Goal: Find specific page/section: Find specific page/section

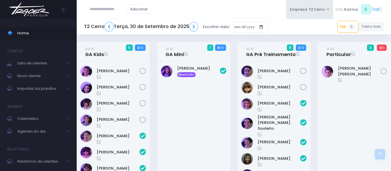
scroll to position [102, 0]
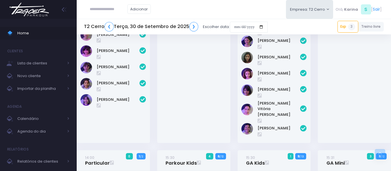
click at [204, 92] on div "[PERSON_NAME] Reposição" at bounding box center [193, 51] width 73 height 183
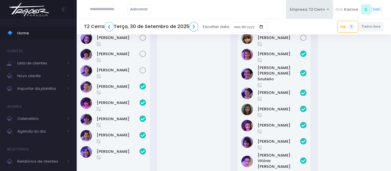
scroll to position [0, 0]
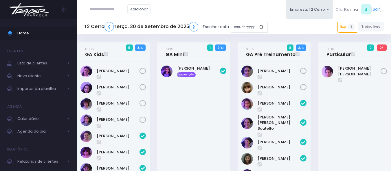
click at [19, 7] on img at bounding box center [29, 9] width 44 height 20
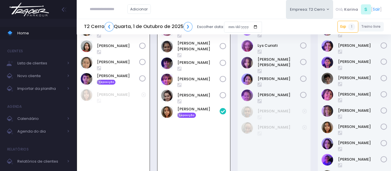
scroll to position [42, 0]
click at [346, 25] on link "Exp 1" at bounding box center [348, 27] width 21 height 12
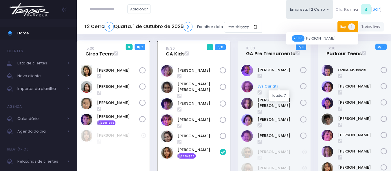
scroll to position [0, 0]
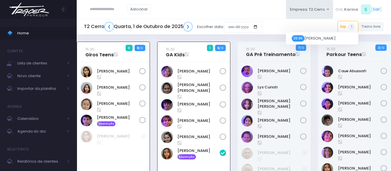
click at [230, 10] on div "Adicionar Empresa: T2 Cerro T1 Faria T2 Cerro T3 Santana T4 Pompeia" at bounding box center [234, 9] width 314 height 19
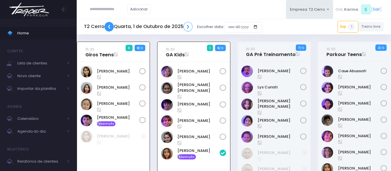
click at [111, 27] on link "❮" at bounding box center [109, 27] width 9 height 10
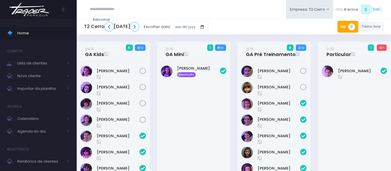
click at [348, 25] on link "Exp 3" at bounding box center [348, 27] width 21 height 12
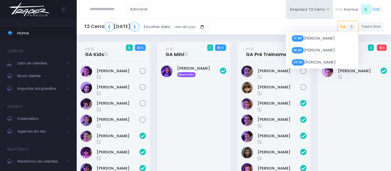
click at [310, 25] on div "T2 Cerro ❮ Terça, 30 de Setembro de 2025 ❯ Escolher data: Exp 3 17:30 Maria Lui…" at bounding box center [234, 26] width 314 height 13
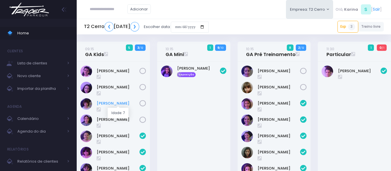
click at [120, 103] on link "[PERSON_NAME]" at bounding box center [118, 104] width 43 height 6
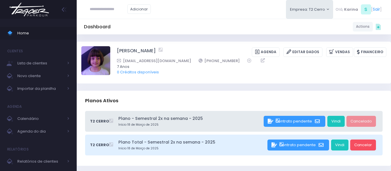
click at [34, 12] on img at bounding box center [29, 9] width 44 height 20
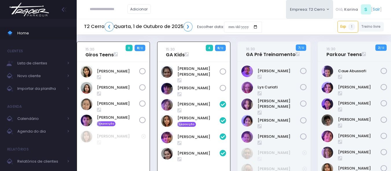
scroll to position [42, 0]
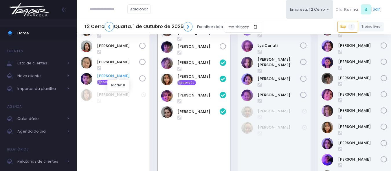
click at [108, 76] on link "[PERSON_NAME]" at bounding box center [118, 76] width 42 height 6
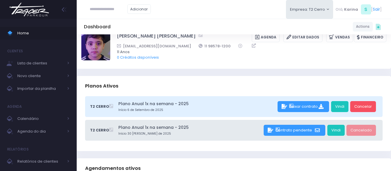
scroll to position [29, 0]
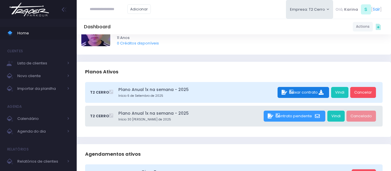
click at [320, 93] on icon at bounding box center [322, 92] width 6 height 5
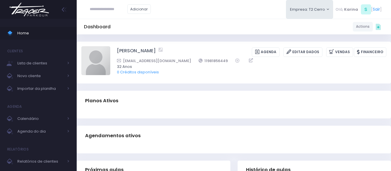
click at [232, 24] on div "Dashboard Actions Choose Label: Customer Partner Suplier Member Staff Add new" at bounding box center [234, 26] width 314 height 11
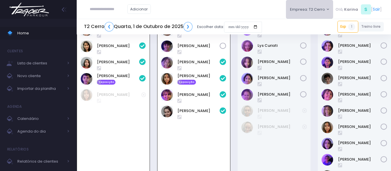
scroll to position [42, 0]
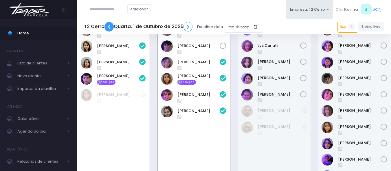
click at [111, 28] on link "❮" at bounding box center [109, 27] width 9 height 10
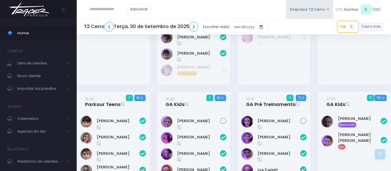
scroll to position [376, 0]
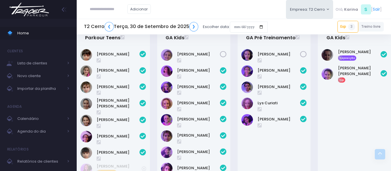
click at [265, 135] on div "Rita Laraichi" at bounding box center [274, 114] width 73 height 139
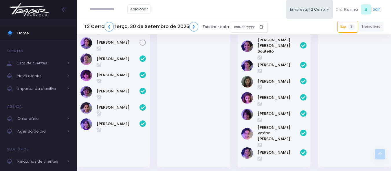
scroll to position [0, 0]
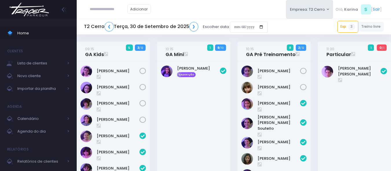
drag, startPoint x: 211, startPoint y: 126, endPoint x: 207, endPoint y: 125, distance: 3.9
click at [210, 126] on div "Manuela Santos Reposição" at bounding box center [193, 153] width 73 height 183
click at [344, 28] on link "Exp 3" at bounding box center [348, 27] width 21 height 12
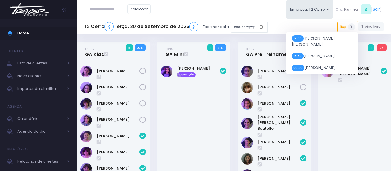
click at [354, 126] on div "Maria Laura" at bounding box center [354, 153] width 73 height 183
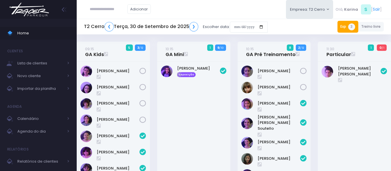
click at [346, 26] on link "Exp 3" at bounding box center [348, 27] width 21 height 12
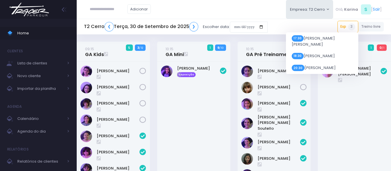
click at [340, 94] on div "Maria Laura" at bounding box center [354, 153] width 73 height 183
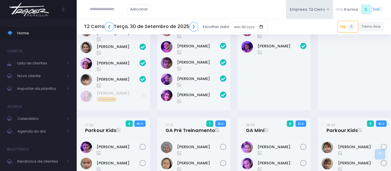
scroll to position [448, 0]
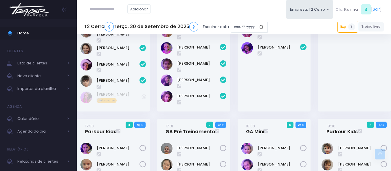
click at [25, 13] on img at bounding box center [29, 9] width 44 height 20
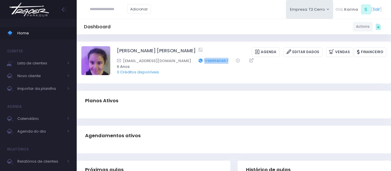
drag, startPoint x: 218, startPoint y: 58, endPoint x: 186, endPoint y: 59, distance: 31.6
click at [186, 59] on div "raquelrmoraes@gmail.com 11989580657" at bounding box center [248, 61] width 262 height 6
copy div "11989580657"
drag, startPoint x: 180, startPoint y: 92, endPoint x: 126, endPoint y: 80, distance: 55.3
click at [176, 91] on div "Planos Ativos" at bounding box center [234, 101] width 314 height 20
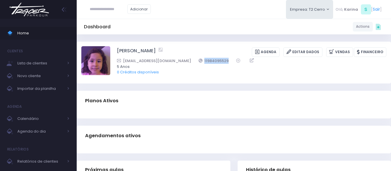
drag, startPoint x: 208, startPoint y: 59, endPoint x: 183, endPoint y: 62, distance: 25.9
click at [183, 62] on div "[EMAIL_ADDRESS][DOMAIN_NAME] 11984095529" at bounding box center [248, 61] width 262 height 6
click at [210, 24] on div "Dashboard Actions Choose Label: Customer Partner Suplier Member Staff Add new" at bounding box center [234, 26] width 314 height 11
drag, startPoint x: 221, startPoint y: 61, endPoint x: 192, endPoint y: 63, distance: 28.4
click at [192, 63] on div "[EMAIL_ADDRESS][DOMAIN_NAME] 11984095529" at bounding box center [248, 61] width 262 height 6
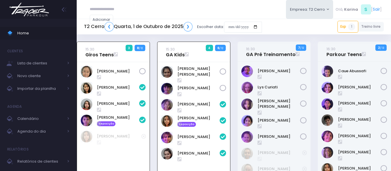
scroll to position [42, 0]
